Goal: Information Seeking & Learning: Learn about a topic

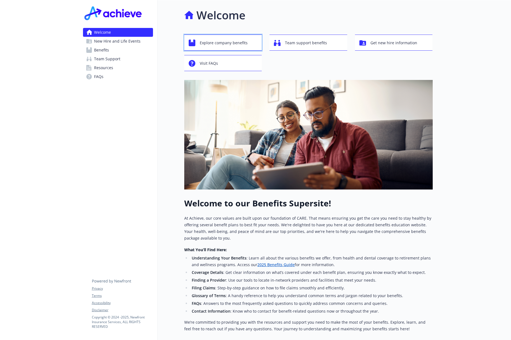
click at [240, 41] on span "Explore company benefits" at bounding box center [224, 43] width 48 height 11
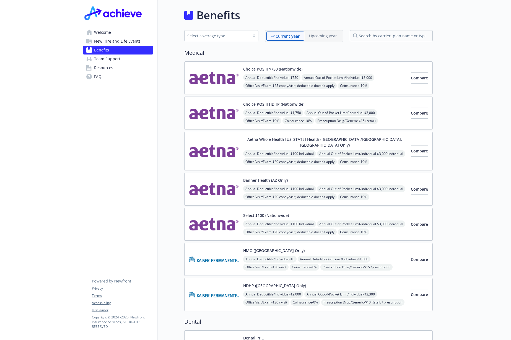
click at [112, 59] on span "Team Support" at bounding box center [107, 58] width 26 height 9
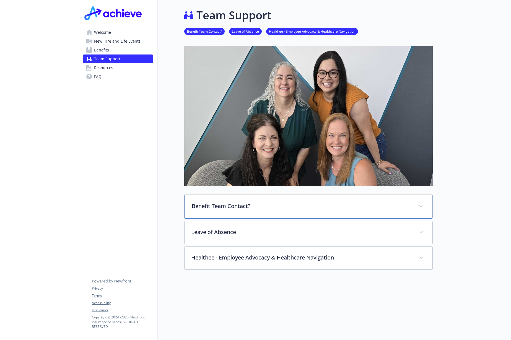
click at [425, 205] on div "Benefit Team Contact?" at bounding box center [308, 207] width 248 height 24
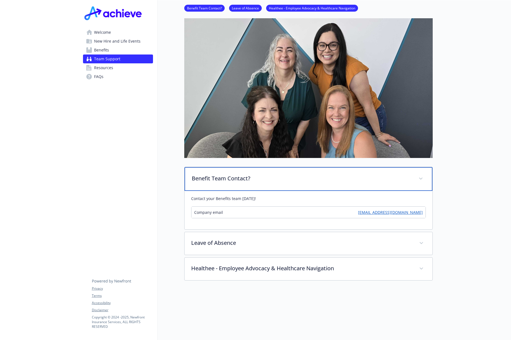
scroll to position [35, 0]
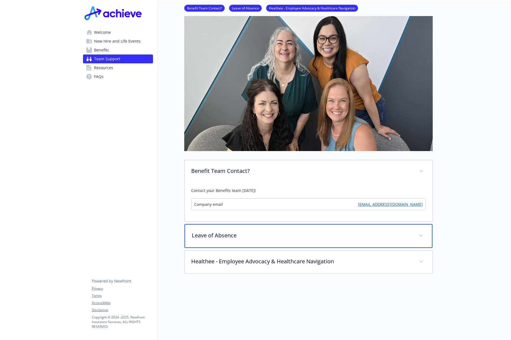
click at [423, 234] on span at bounding box center [420, 235] width 9 height 9
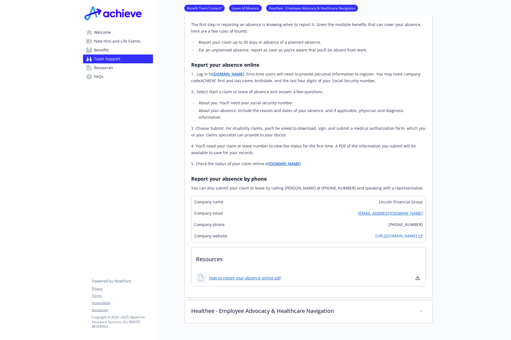
scroll to position [311, 0]
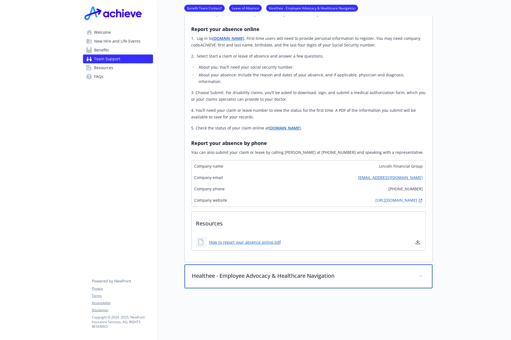
click at [425, 274] on div "Healthee - Employee Advocacy & Healthcare Navigation" at bounding box center [308, 276] width 248 height 24
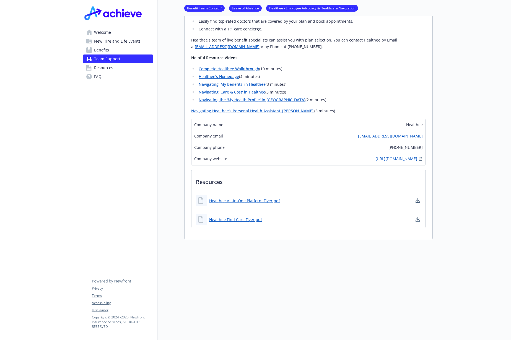
scroll to position [695, 0]
click at [103, 68] on span "Resources" at bounding box center [103, 67] width 19 height 9
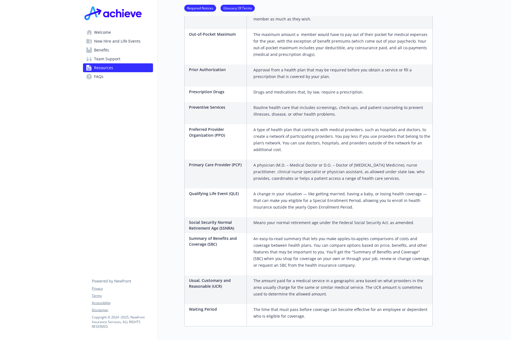
scroll to position [913, 0]
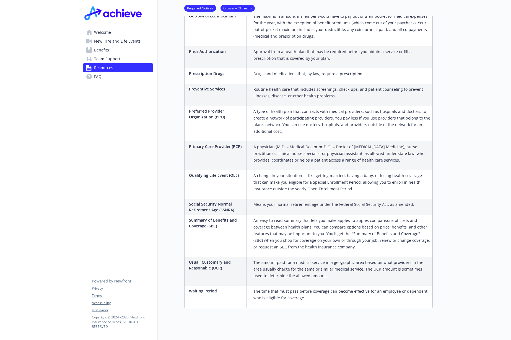
click at [100, 77] on span "FAQs" at bounding box center [98, 76] width 9 height 9
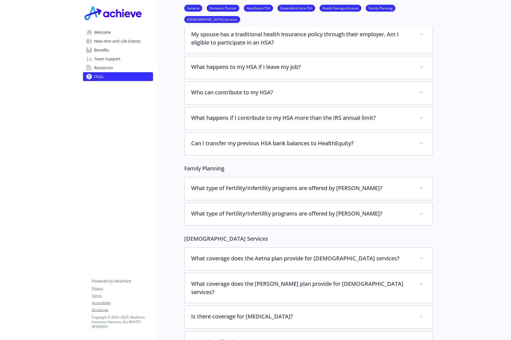
scroll to position [1002, 0]
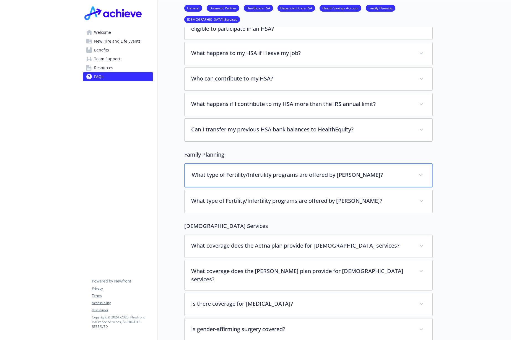
click at [424, 171] on span at bounding box center [420, 175] width 9 height 9
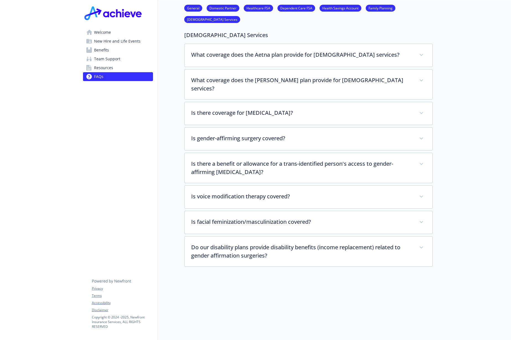
scroll to position [1224, 0]
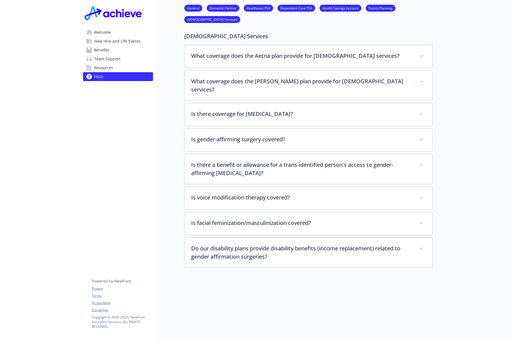
click at [110, 32] on span "Welcome" at bounding box center [102, 32] width 17 height 9
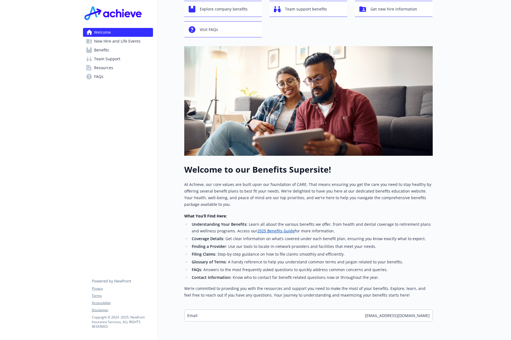
scroll to position [60, 0]
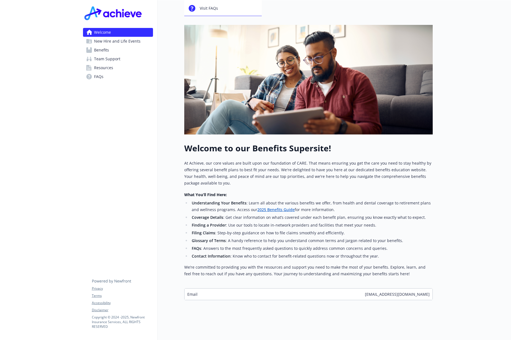
click at [267, 207] on link "2025 Benefits Guide" at bounding box center [275, 209] width 37 height 5
click at [481, 78] on div at bounding box center [471, 142] width 79 height 395
